Goal: Information Seeking & Learning: Learn about a topic

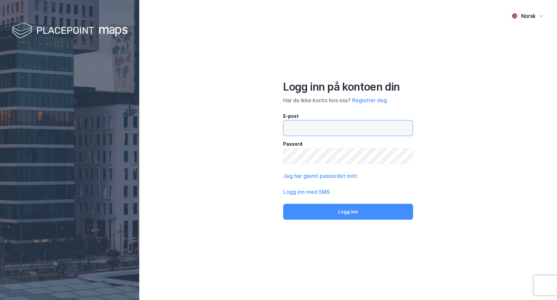
click at [312, 129] on input "email" at bounding box center [348, 127] width 129 height 15
type input "[PERSON_NAME][EMAIL_ADDRESS][PERSON_NAME][DOMAIN_NAME]"
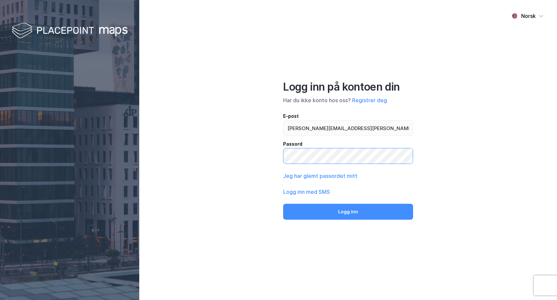
click at [283, 204] on button "Logg inn" at bounding box center [348, 212] width 130 height 16
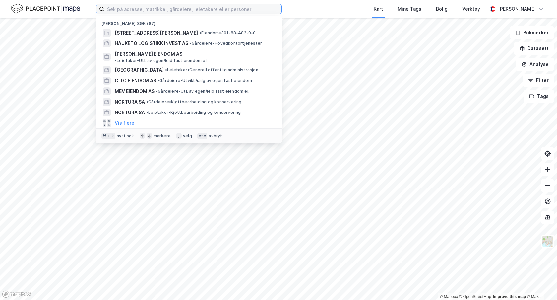
click at [158, 12] on input at bounding box center [192, 9] width 177 height 10
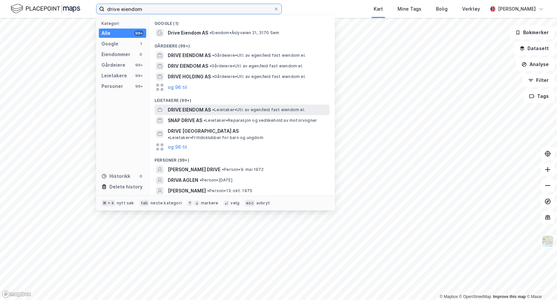
type input "drive eiendom"
click at [193, 111] on span "DRIVE EIENDOM AS" at bounding box center [189, 110] width 43 height 8
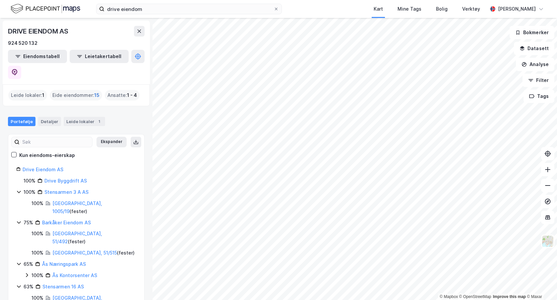
click at [95, 91] on span "15" at bounding box center [96, 95] width 5 height 8
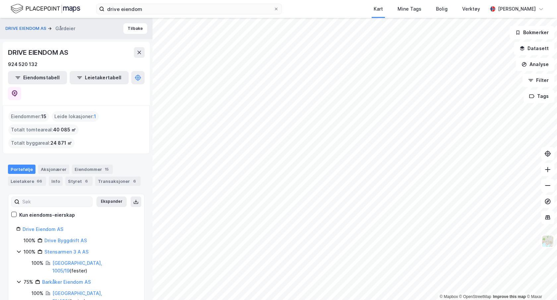
scroll to position [55, 0]
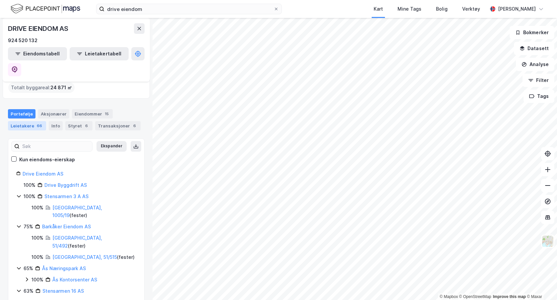
click at [33, 121] on div "Leietakere 66" at bounding box center [27, 125] width 38 height 9
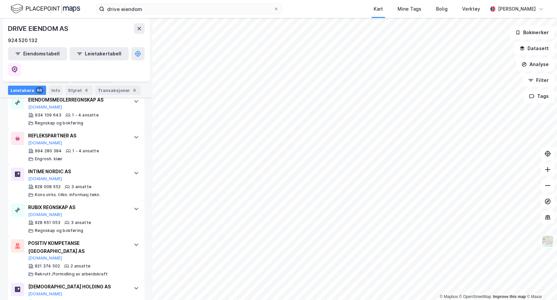
scroll to position [2260, 0]
